Goal: Download file/media

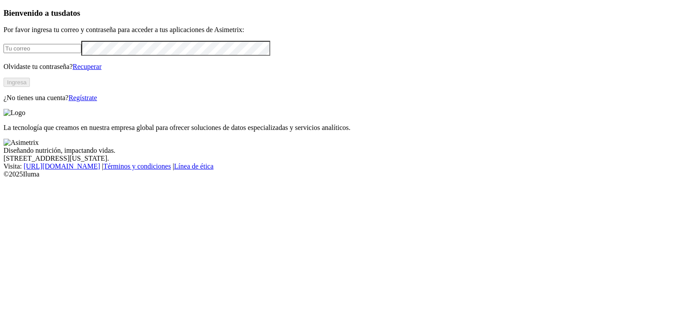
type input "[EMAIL_ADDRESS][PERSON_NAME][DOMAIN_NAME]"
click at [30, 87] on button "Ingresa" at bounding box center [17, 82] width 26 height 9
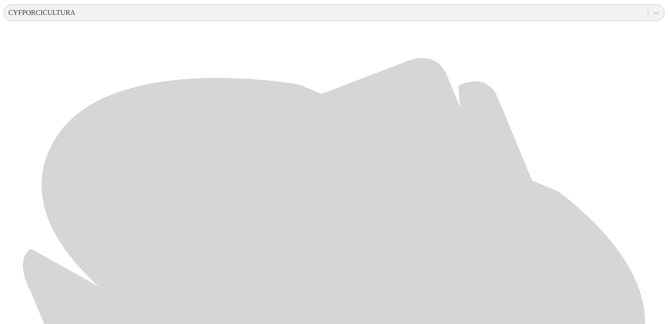
scroll to position [353, 0]
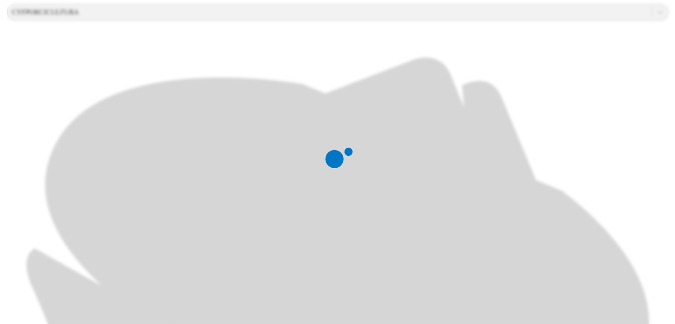
scroll to position [0, 0]
